Goal: Transaction & Acquisition: Purchase product/service

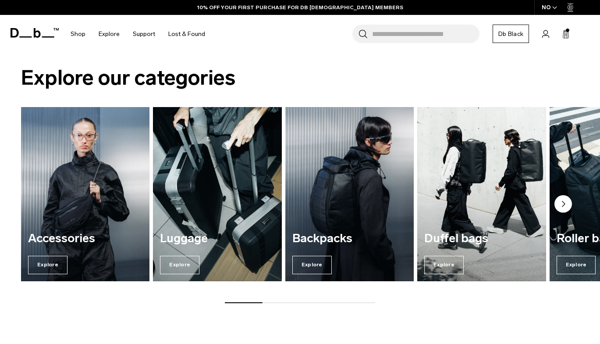
scroll to position [1067, 0]
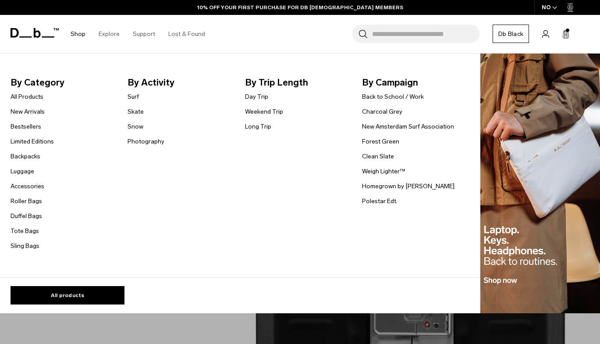
click at [78, 33] on link "Shop" at bounding box center [78, 33] width 15 height 31
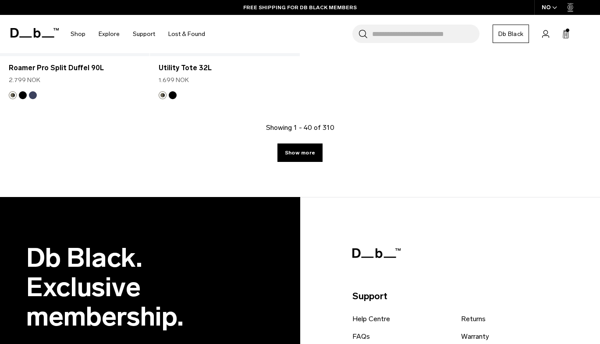
scroll to position [2889, 0]
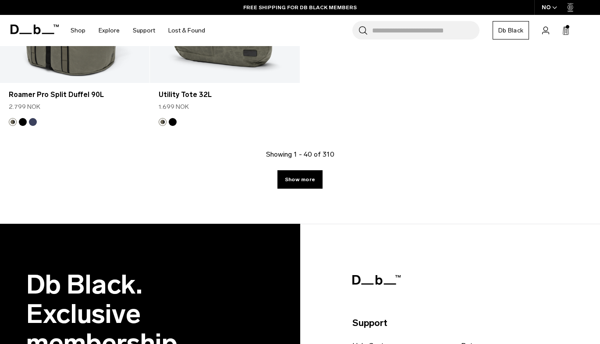
click at [288, 180] on div "Showing 1 - 40 of 310 Show more" at bounding box center [300, 186] width 600 height 75
click at [289, 174] on link "Show more" at bounding box center [300, 179] width 45 height 18
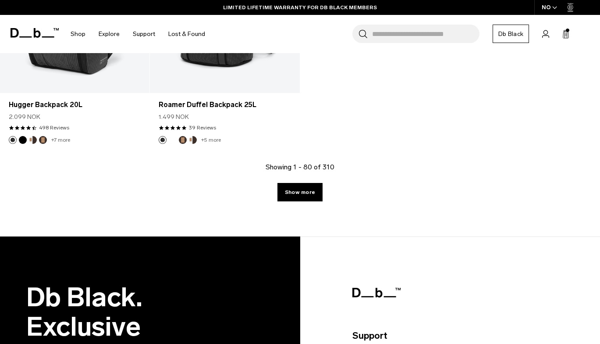
scroll to position [5234, 0]
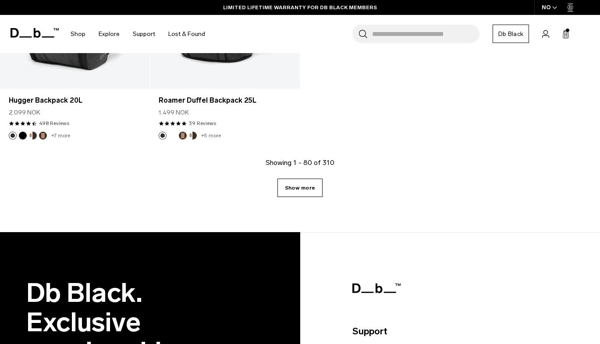
click at [304, 178] on link "Show more" at bounding box center [300, 187] width 45 height 18
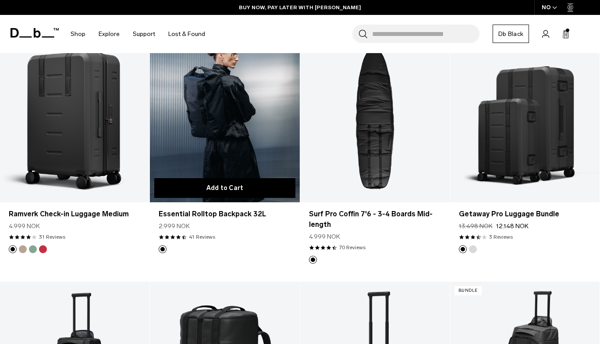
scroll to position [5590, 0]
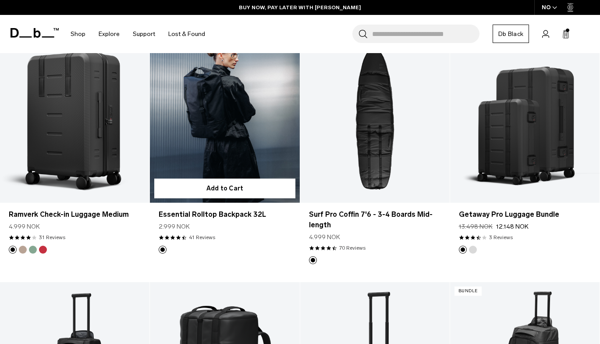
click at [247, 115] on link "Essential Rolltop Backpack 32L" at bounding box center [225, 119] width 150 height 166
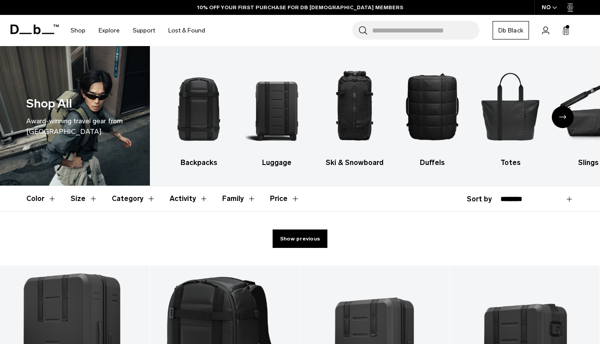
scroll to position [2748, 0]
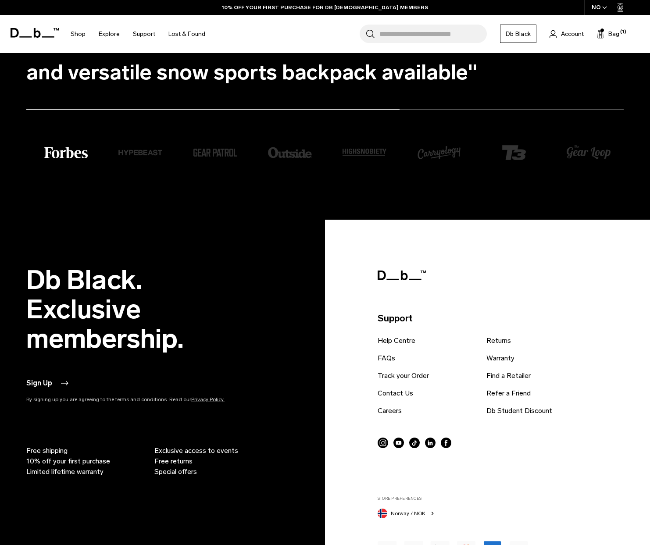
scroll to position [1997, 0]
